Goal: Download file/media

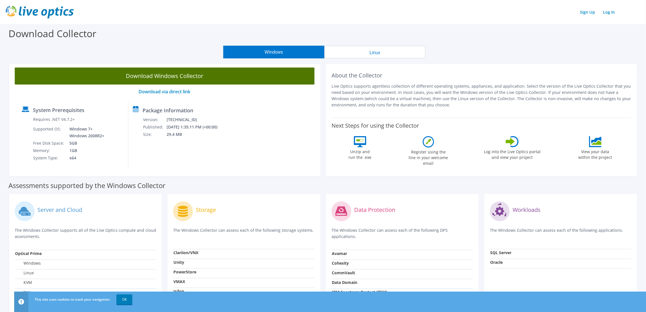
click at [176, 77] on link "Download Windows Collector" at bounding box center [165, 75] width 300 height 17
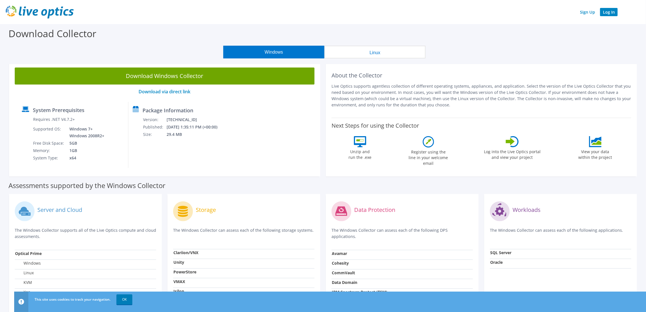
click at [608, 10] on link "Log In" at bounding box center [609, 12] width 18 height 8
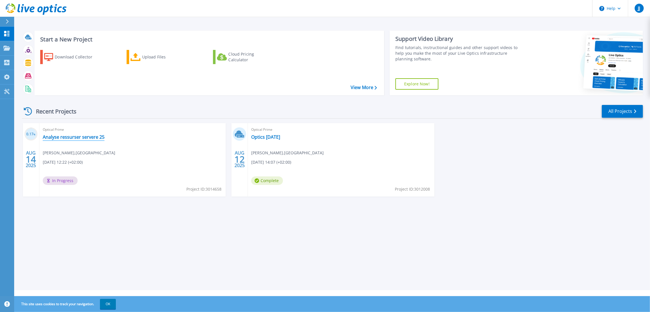
click at [82, 137] on link "Analyse ressurser servere 25" at bounding box center [74, 137] width 62 height 6
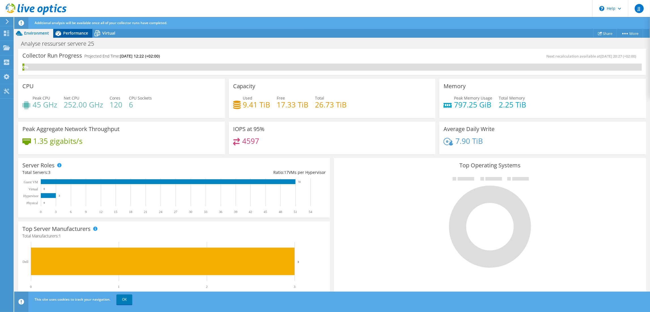
click at [63, 32] on span "Performance" at bounding box center [75, 32] width 25 height 5
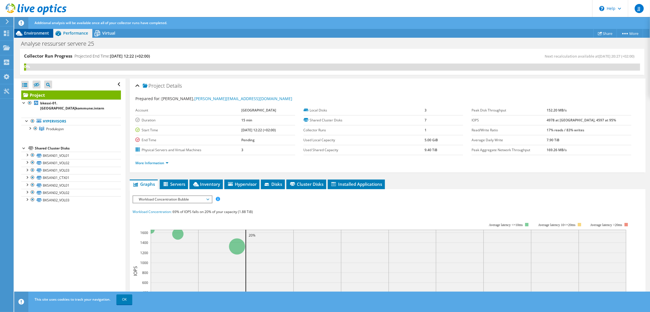
click at [40, 34] on span "Environment" at bounding box center [36, 32] width 25 height 5
